Goal: Check status: Check status

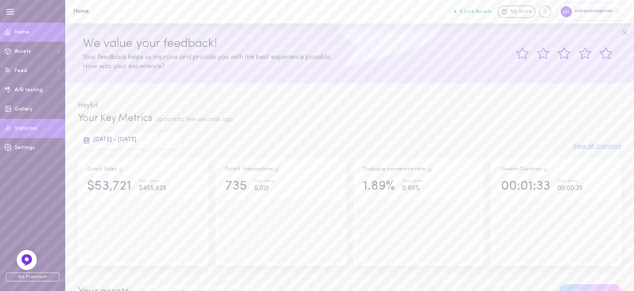
click at [41, 129] on link "Statistics" at bounding box center [32, 128] width 65 height 19
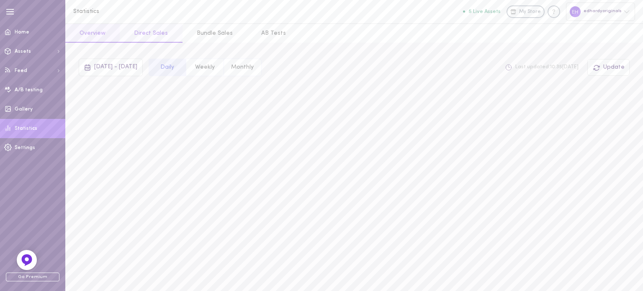
click at [153, 32] on button "Direct Sales" at bounding box center [151, 33] width 62 height 19
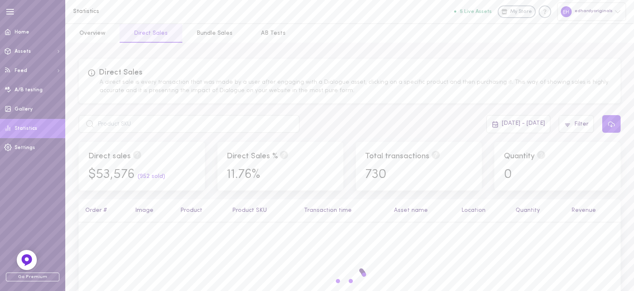
click at [525, 120] on span "[DATE] - [DATE]" at bounding box center [523, 123] width 43 height 6
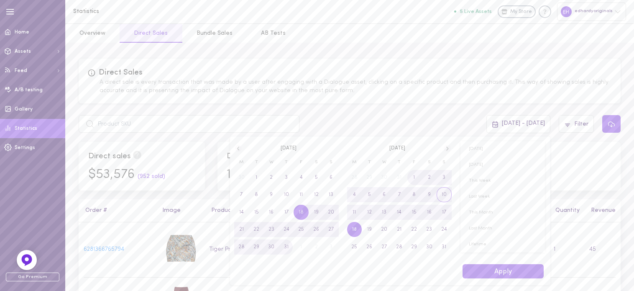
click at [444, 195] on span "10" at bounding box center [444, 194] width 5 height 15
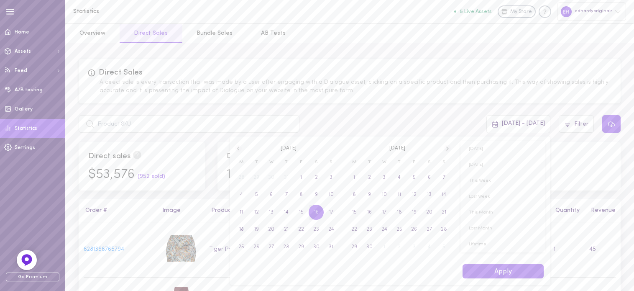
click at [317, 213] on span "16" at bounding box center [316, 212] width 5 height 15
click at [501, 270] on button "Apply" at bounding box center [503, 271] width 81 height 15
